Goal: Task Accomplishment & Management: Use online tool/utility

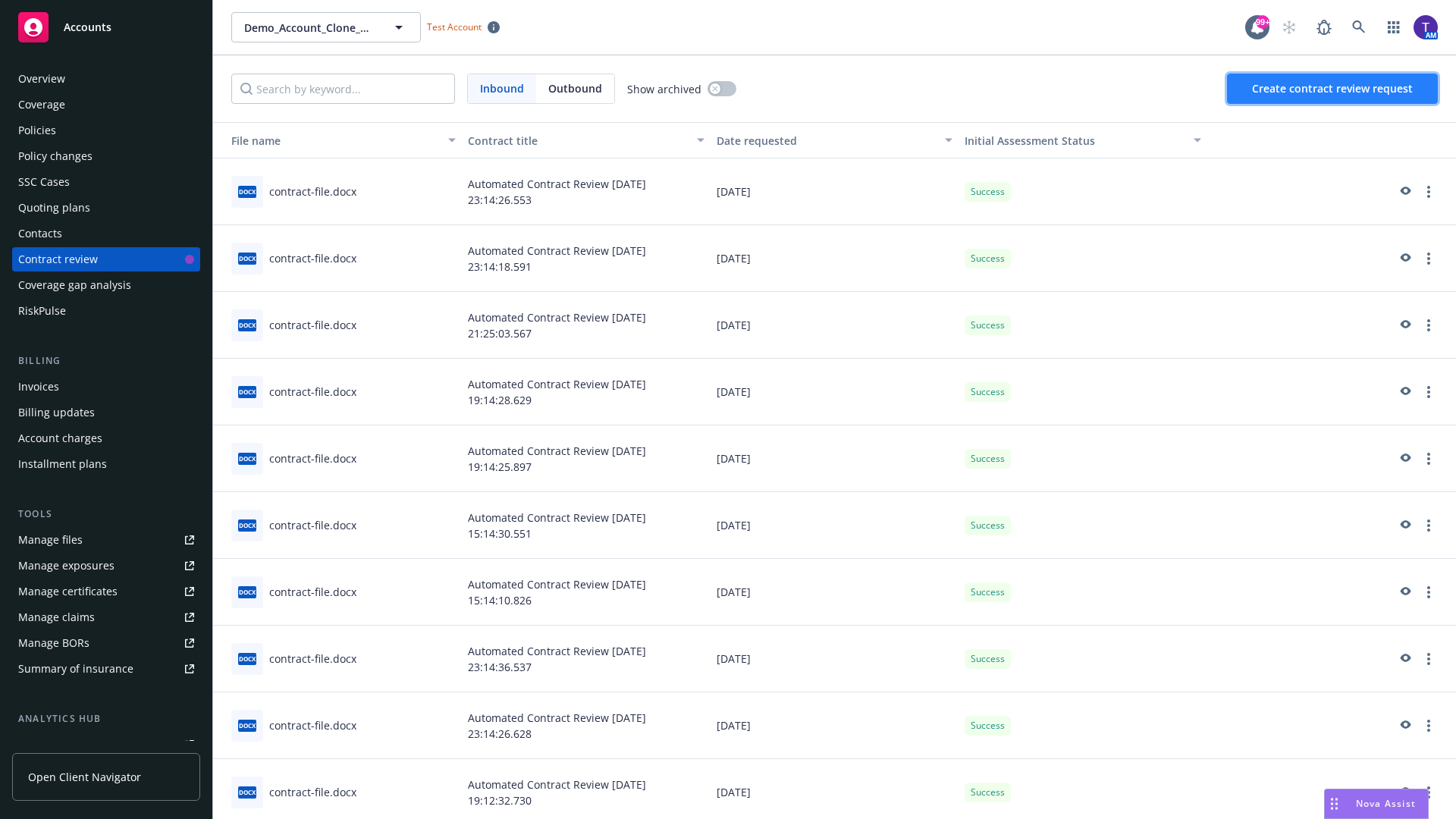
click at [1334, 89] on span "Create contract review request" at bounding box center [1333, 88] width 161 height 14
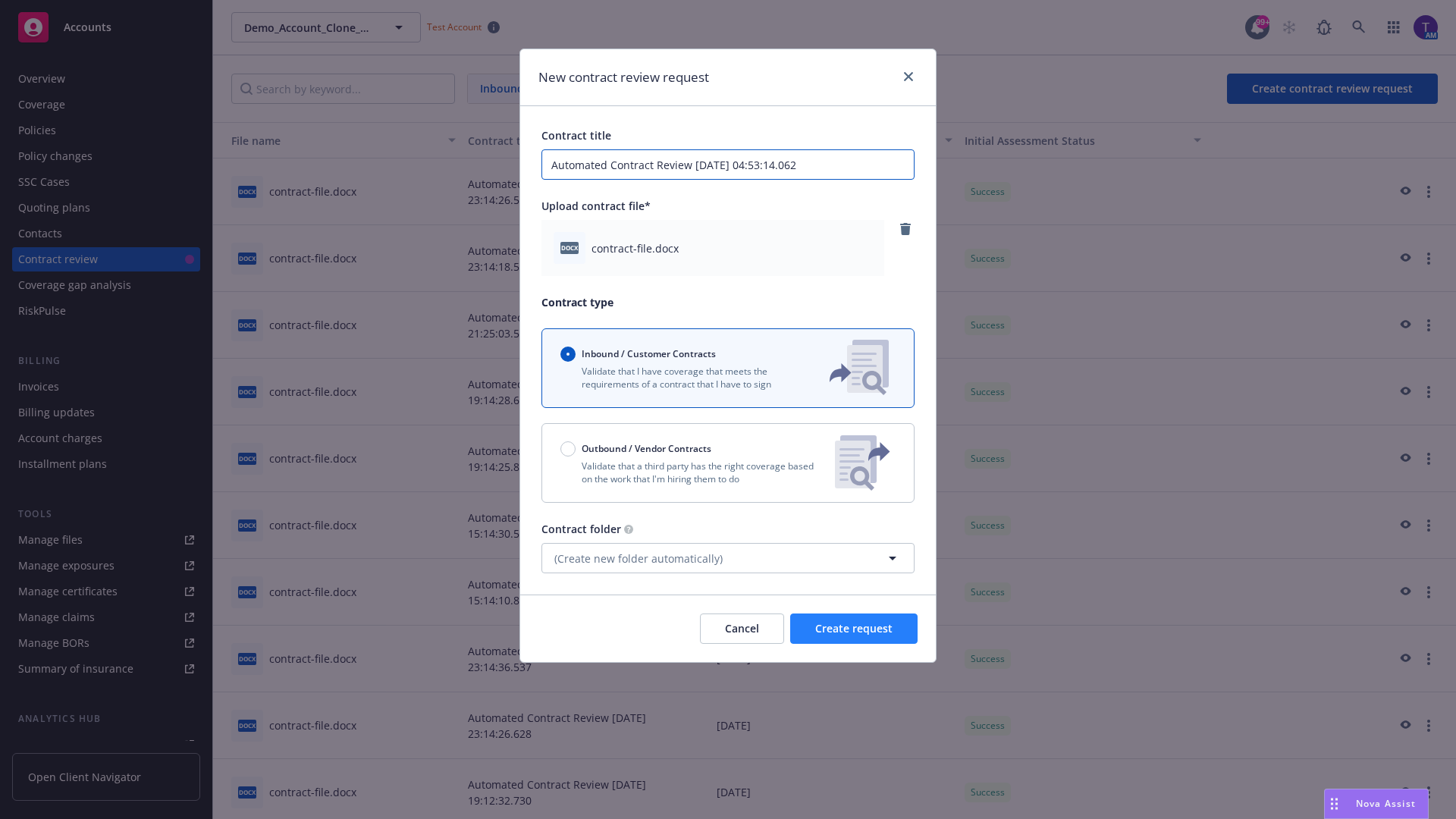
type input "Automated Contract Review 08-28-2025 04:53:14.062"
click at [854, 629] on span "Create request" at bounding box center [854, 627] width 77 height 14
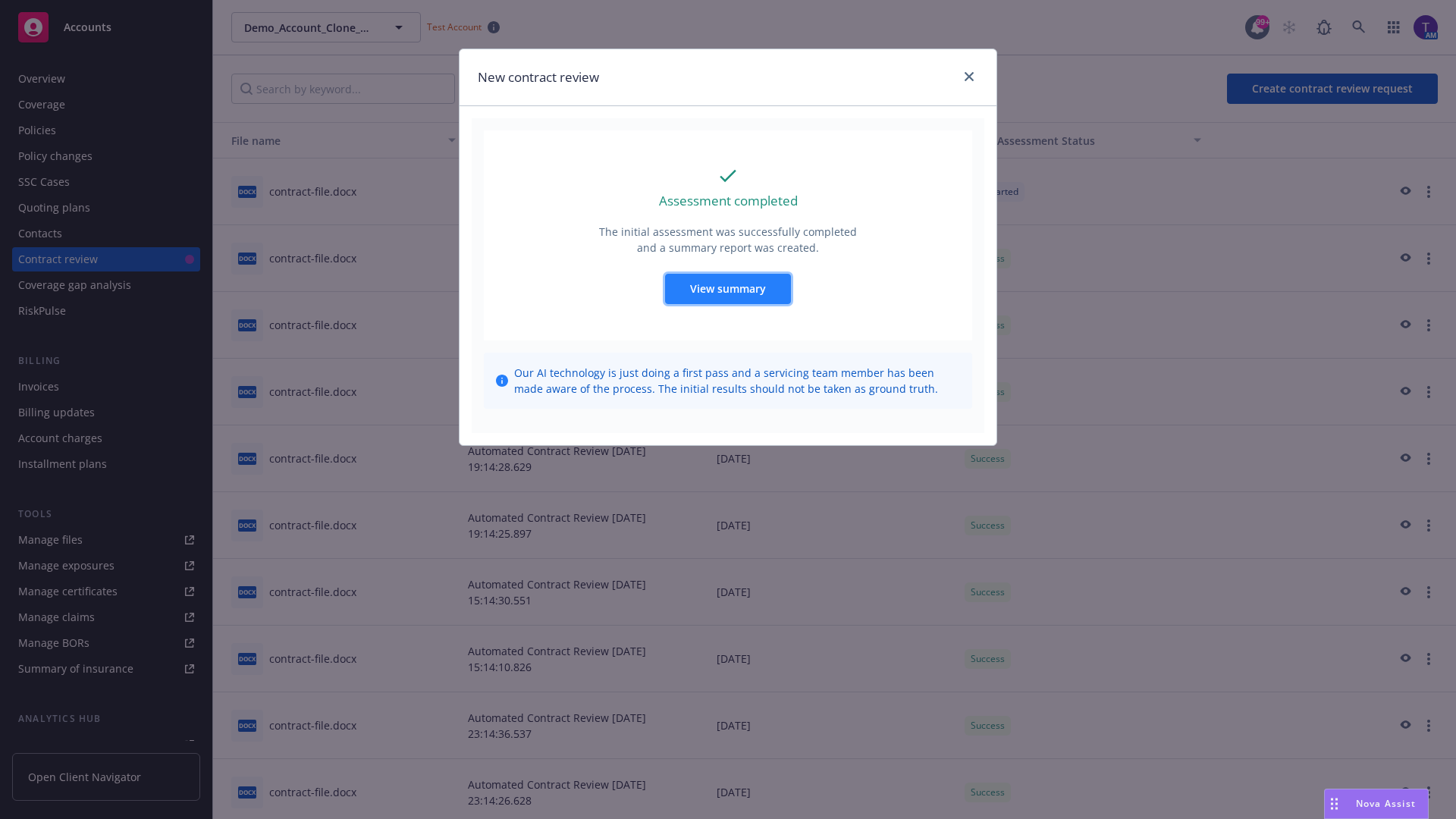
click at [727, 288] on span "View summary" at bounding box center [728, 288] width 76 height 14
